Goal: Find specific fact: Find specific fact

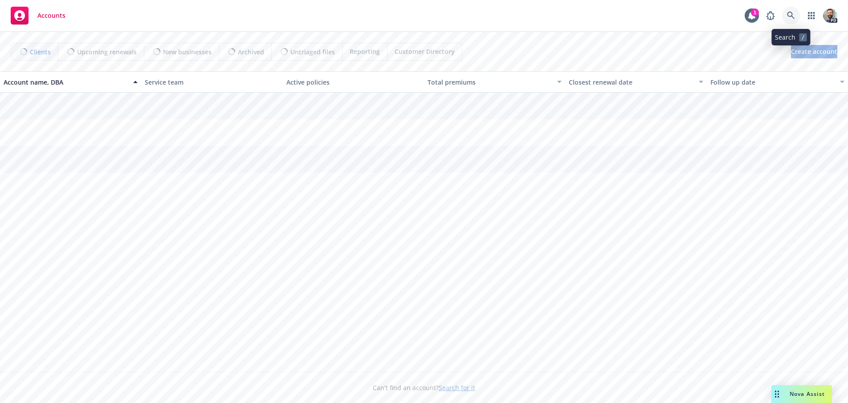
click at [791, 13] on icon at bounding box center [791, 16] width 8 height 8
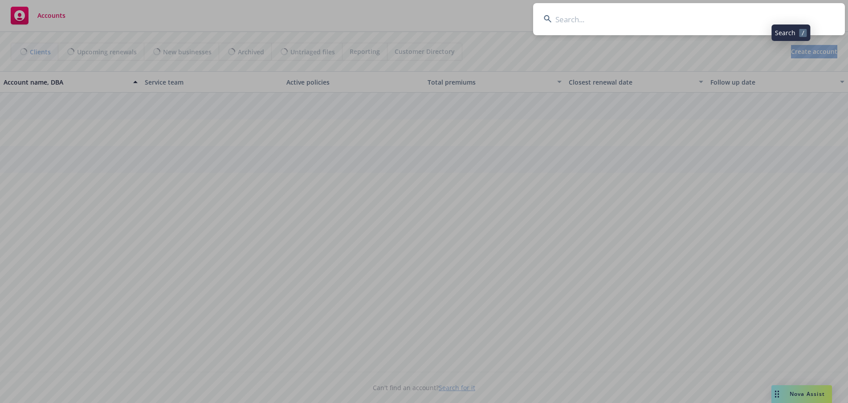
click at [774, 13] on input at bounding box center [689, 19] width 312 height 32
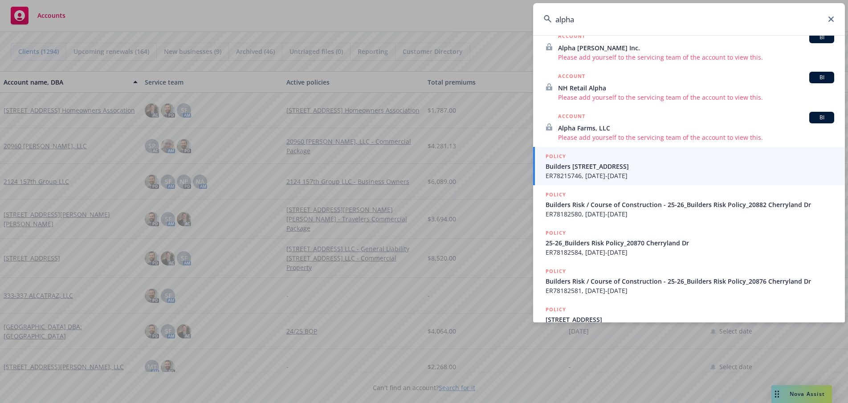
scroll to position [199, 0]
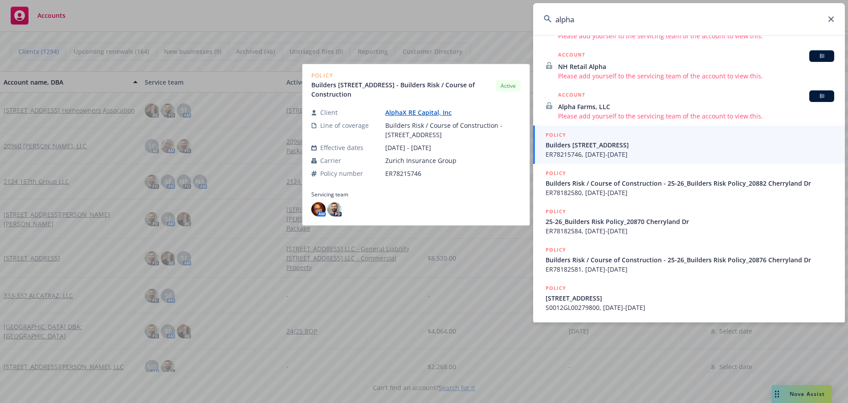
type input "alpha"
click at [410, 113] on link "AlphaX RE Capital, Inc" at bounding box center [421, 112] width 73 height 8
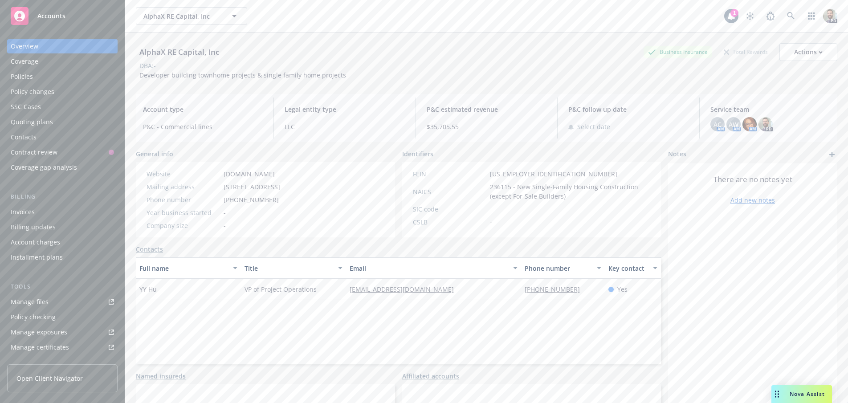
click at [19, 76] on div "Policies" at bounding box center [22, 76] width 22 height 14
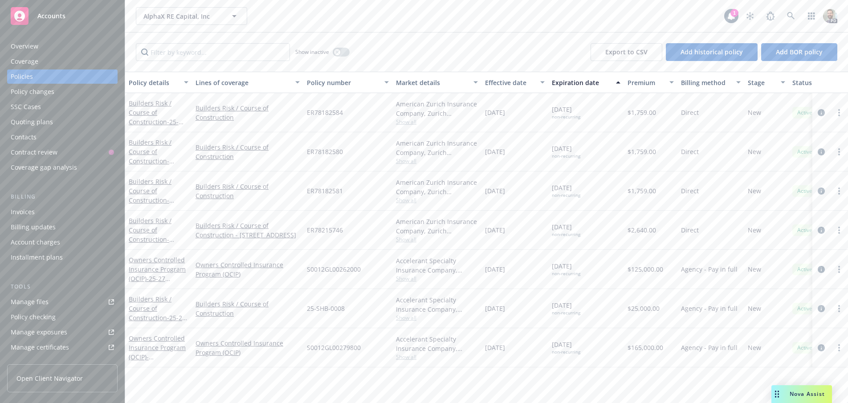
drag, startPoint x: 483, startPoint y: 307, endPoint x: 517, endPoint y: 308, distance: 34.3
click at [517, 308] on div "[DATE]" at bounding box center [514, 308] width 67 height 39
copy span "[DATE]"
